Goal: Find specific page/section: Find specific page/section

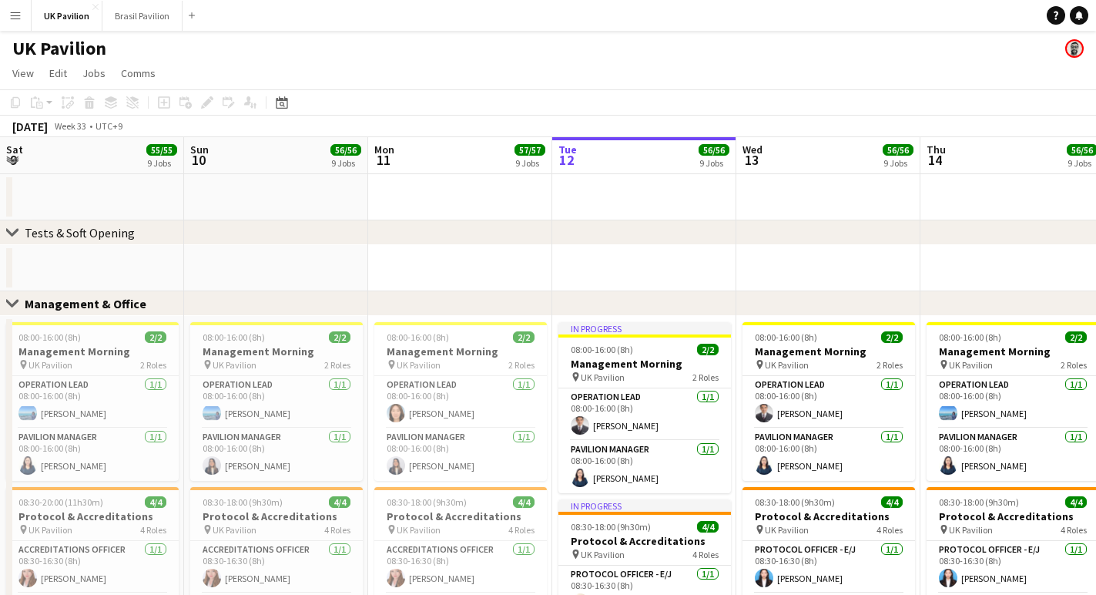
scroll to position [0, 368]
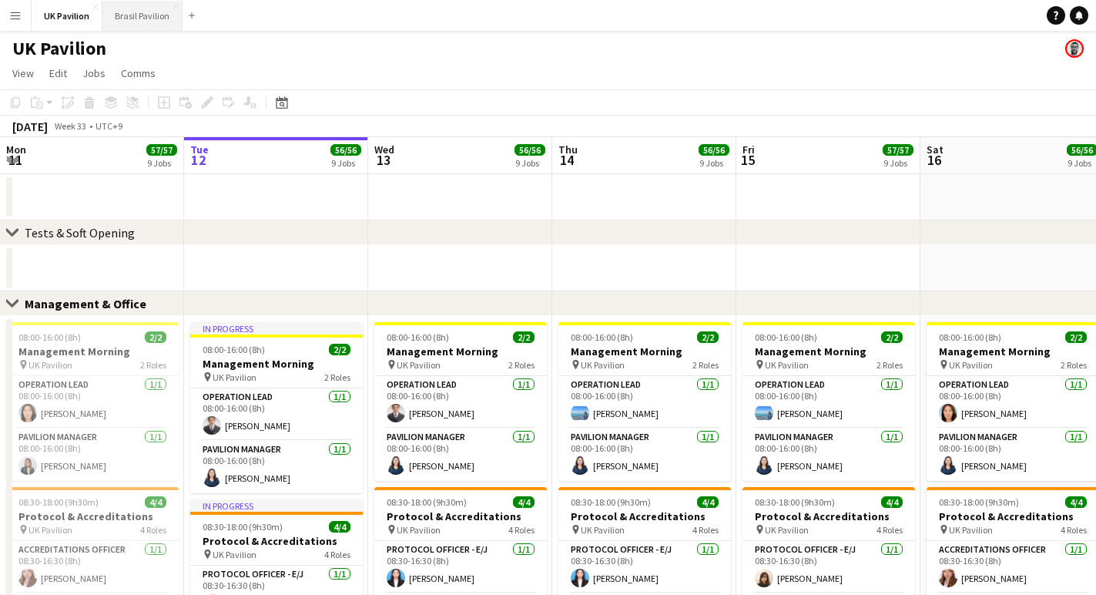
click at [137, 19] on button "Brasil Pavilion Close" at bounding box center [142, 16] width 80 height 30
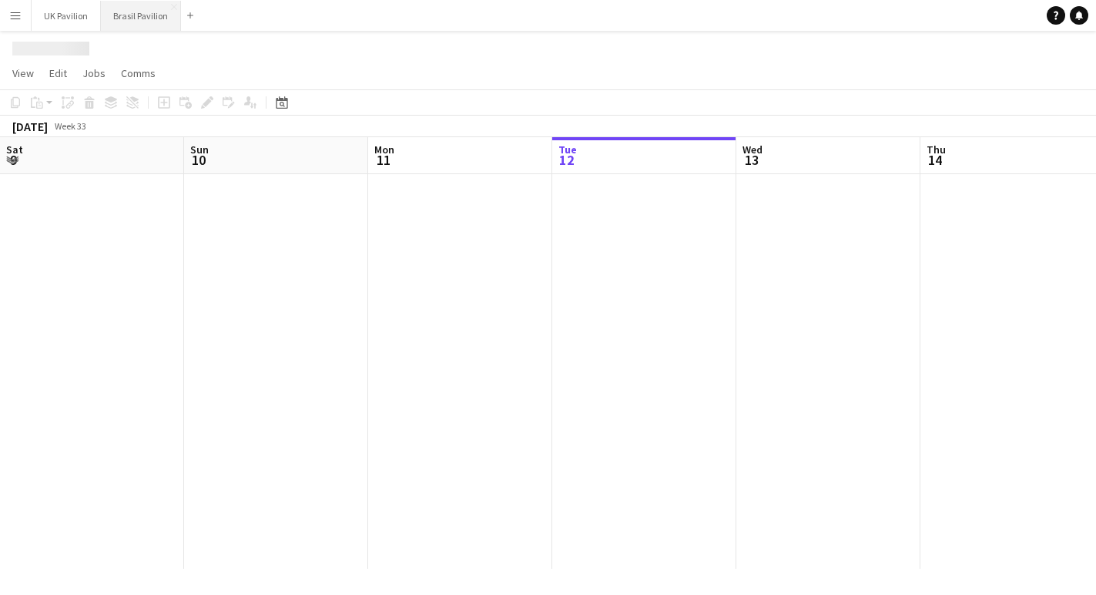
scroll to position [0, 368]
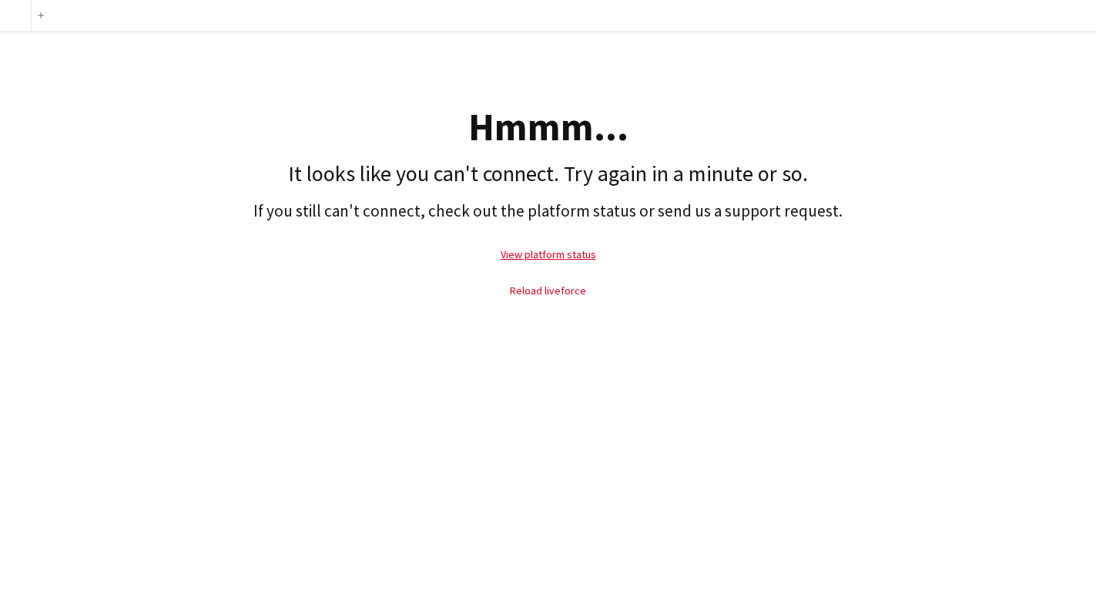
click at [547, 297] on link "Reload liveforce" at bounding box center [548, 291] width 76 height 14
